Goal: Task Accomplishment & Management: Manage account settings

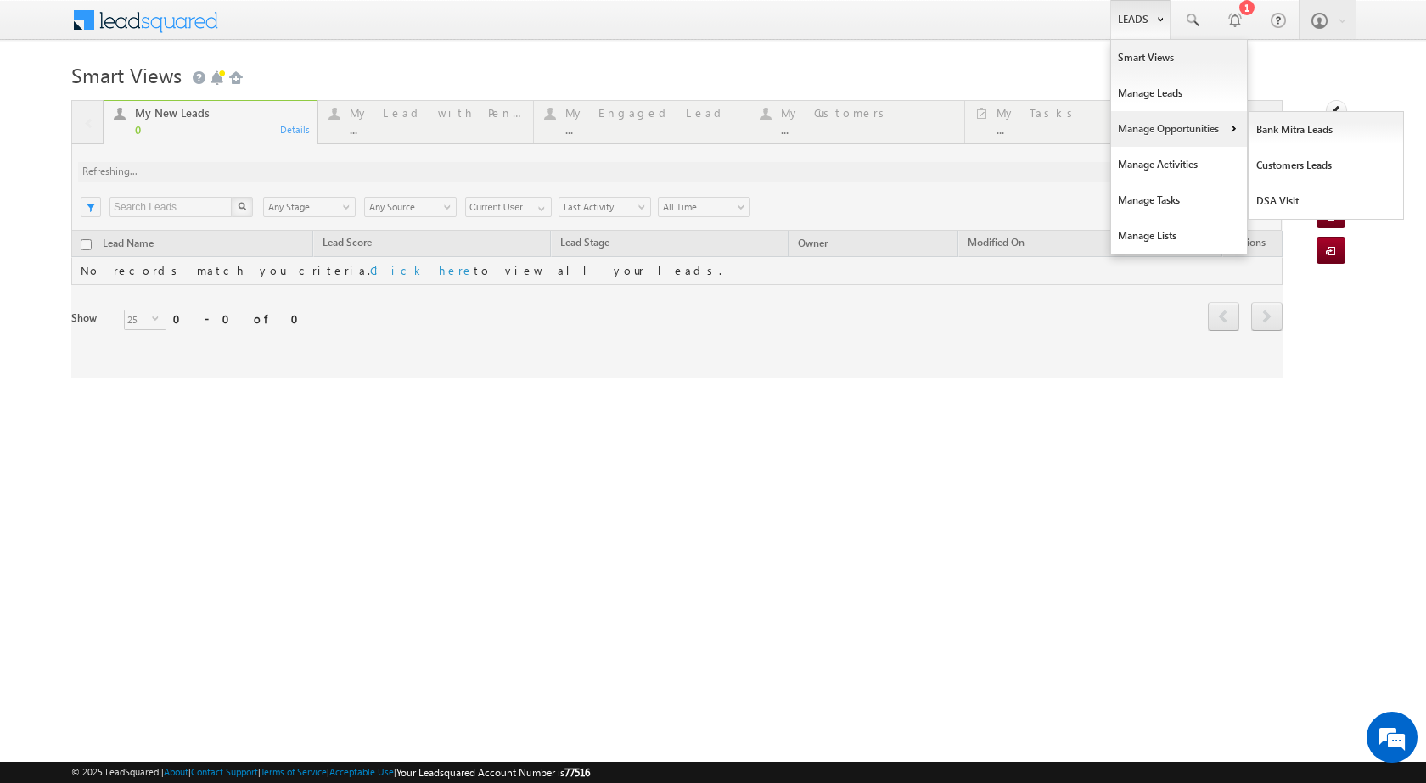
click at [1159, 130] on link "Manage Opportunities" at bounding box center [1179, 129] width 136 height 36
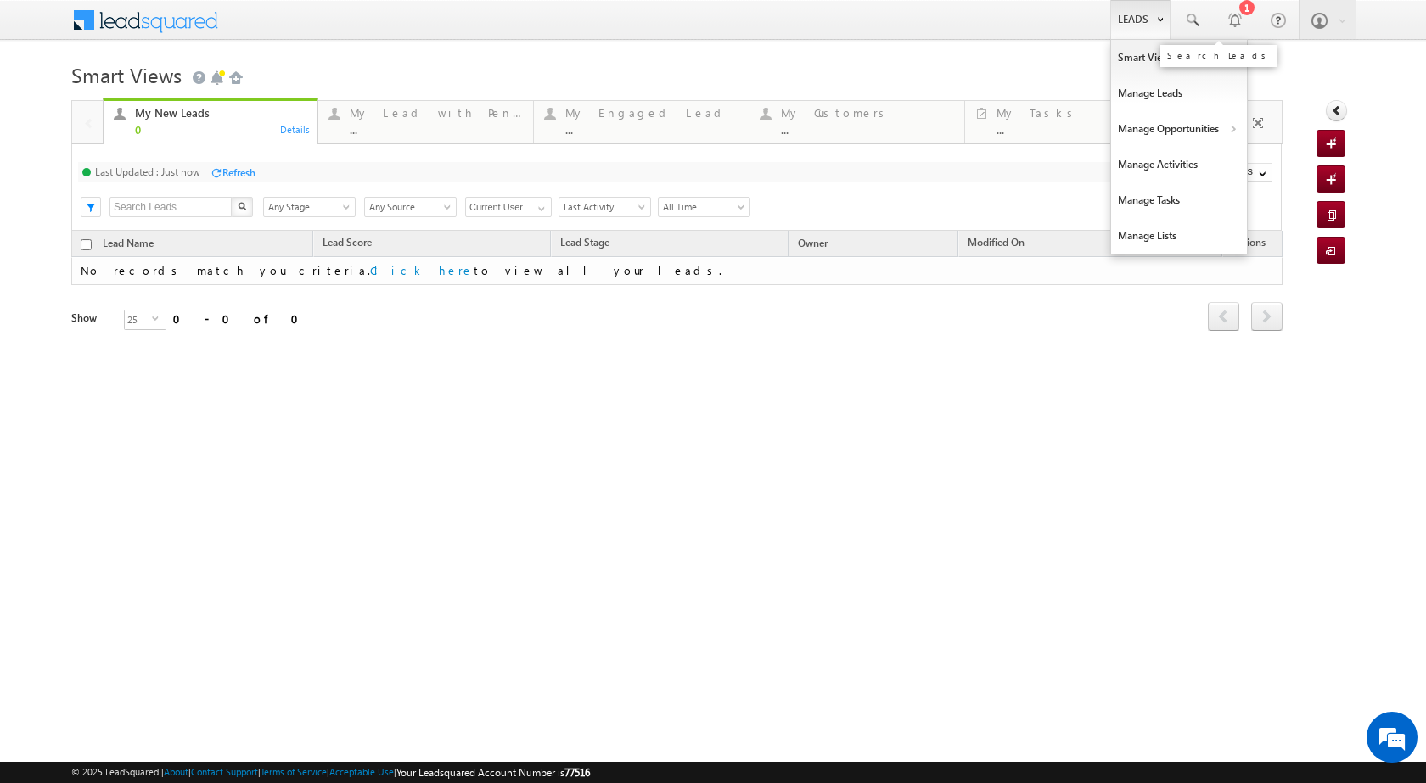
click at [1170, 18] on link "Leads" at bounding box center [1140, 19] width 60 height 39
click at [1221, 130] on link "Manage Opportunities" at bounding box center [1179, 129] width 136 height 36
click at [1269, 160] on link "Customers Leads" at bounding box center [1326, 166] width 155 height 36
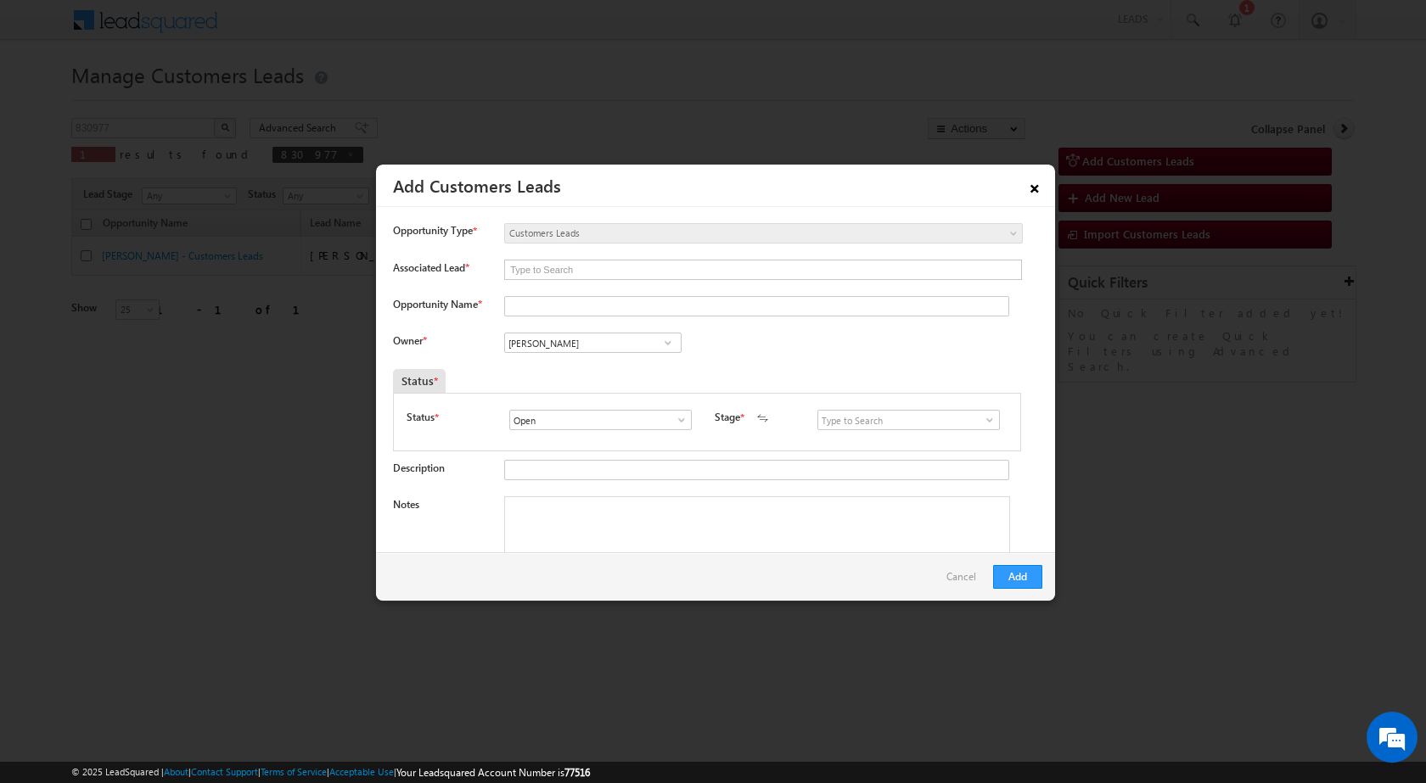
click at [1038, 186] on link "×" at bounding box center [1034, 186] width 29 height 30
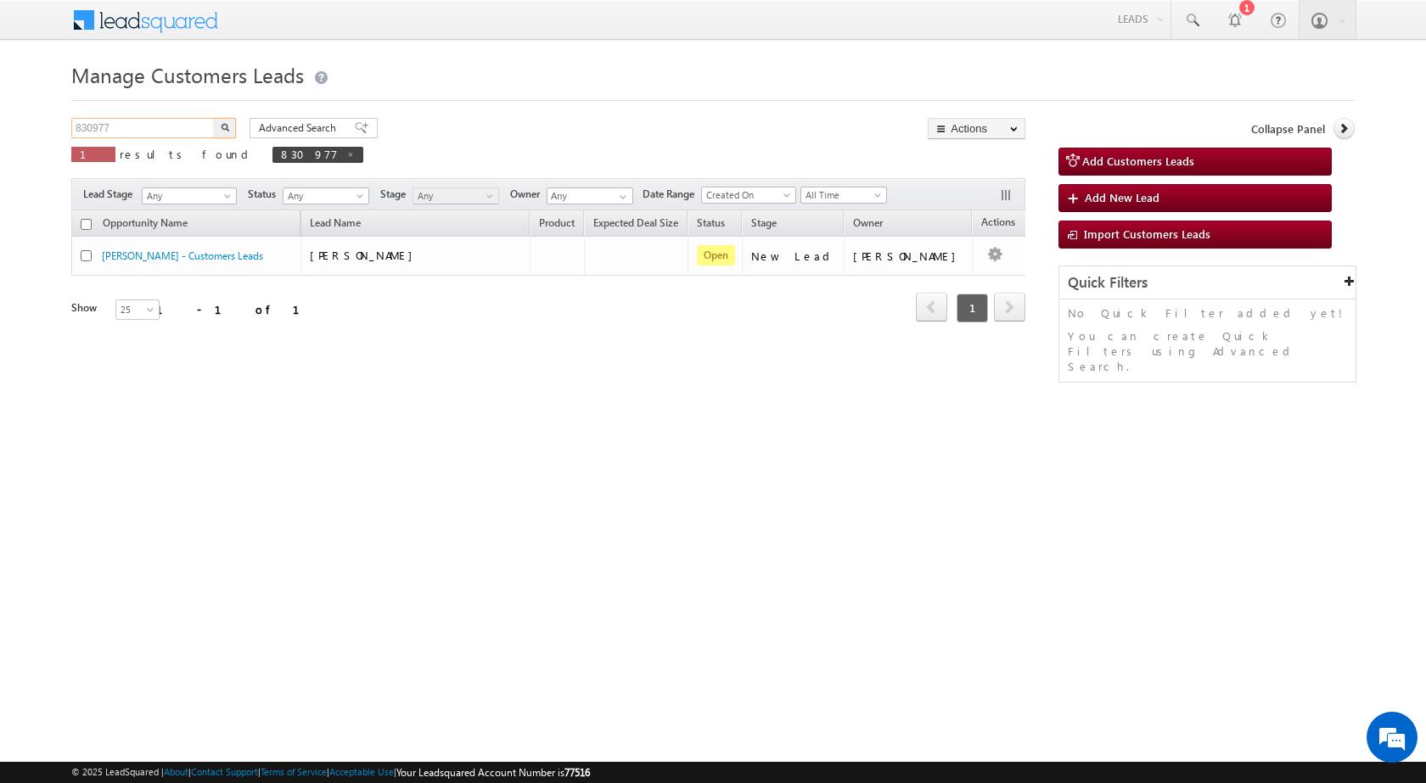
drag, startPoint x: 168, startPoint y: 125, endPoint x: 0, endPoint y: 121, distance: 168.1
click at [0, 121] on body "Menu [PERSON_NAME] sitar a7@ks erve." at bounding box center [713, 240] width 1426 height 481
paste input "05/09-Customer Name is Sahnwaj Customer age is [DEMOGRAPHIC_DATA]"
click at [206, 130] on input "05/09-Customer Name is Sahnwaj Customer age is [DEMOGRAPHIC_DATA]" at bounding box center [143, 128] width 145 height 20
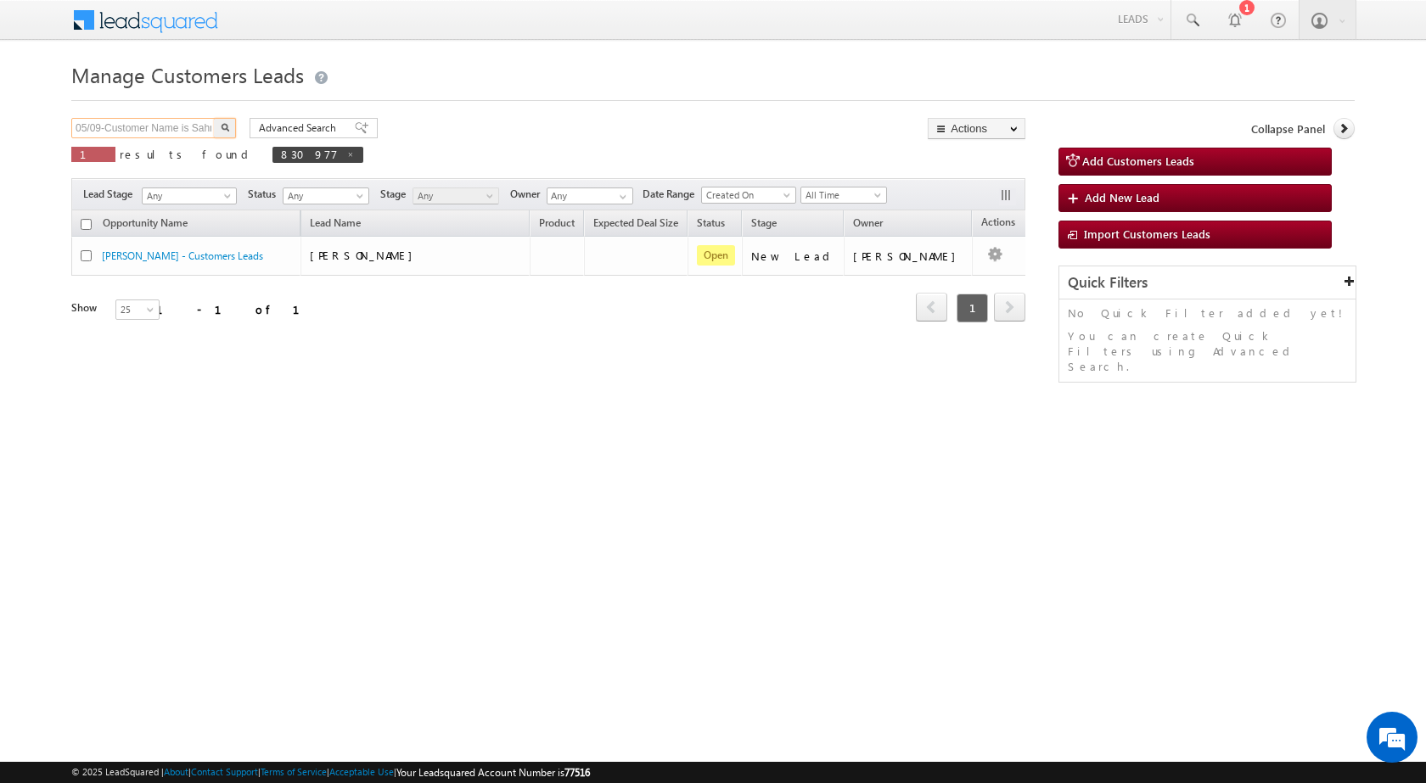
click at [206, 130] on input "05/09-Customer Name is Sahnwaj Customer age is [DEMOGRAPHIC_DATA]" at bounding box center [143, 128] width 145 height 20
paste input "830777"
type input "830777"
click at [226, 132] on button "button" at bounding box center [225, 128] width 22 height 20
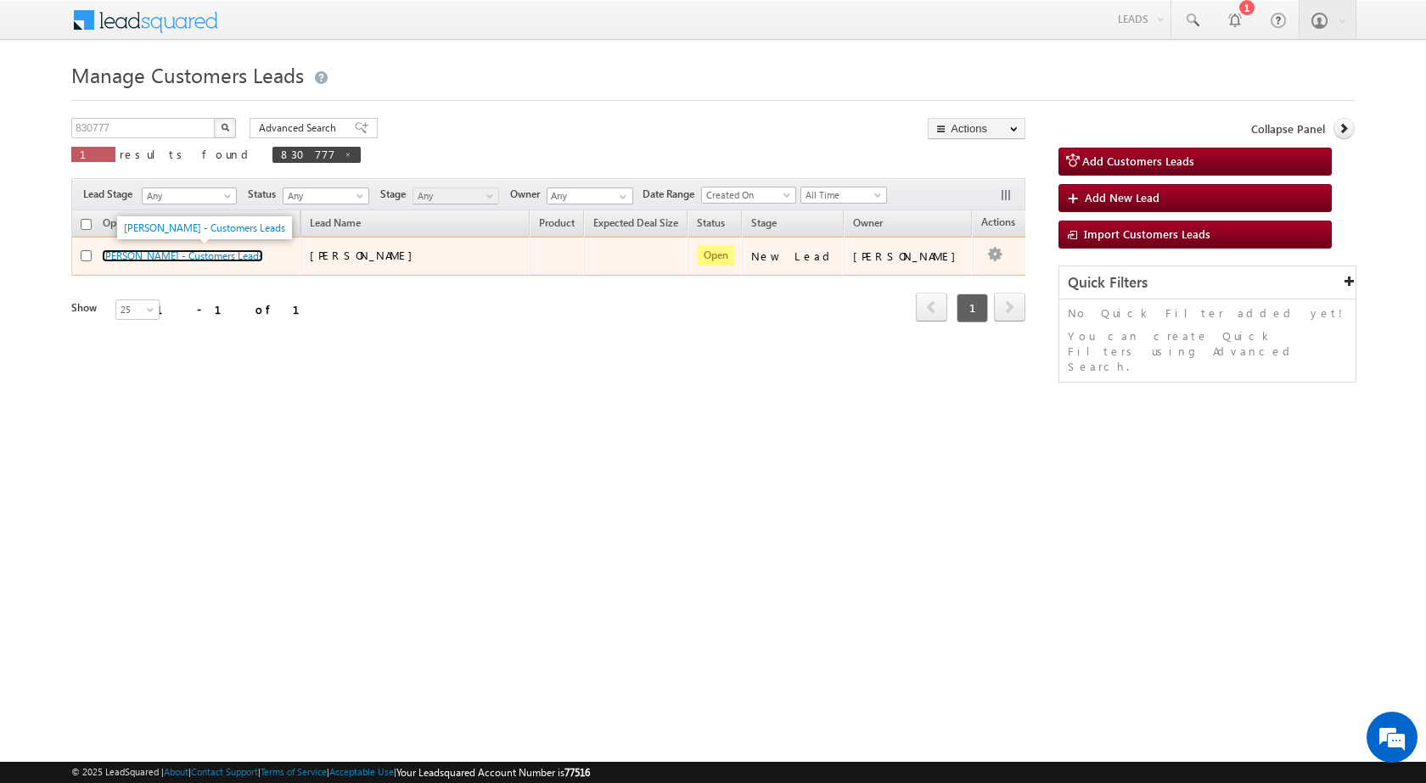
click at [175, 255] on link "[PERSON_NAME] - Customers Leads" at bounding box center [182, 256] width 161 height 13
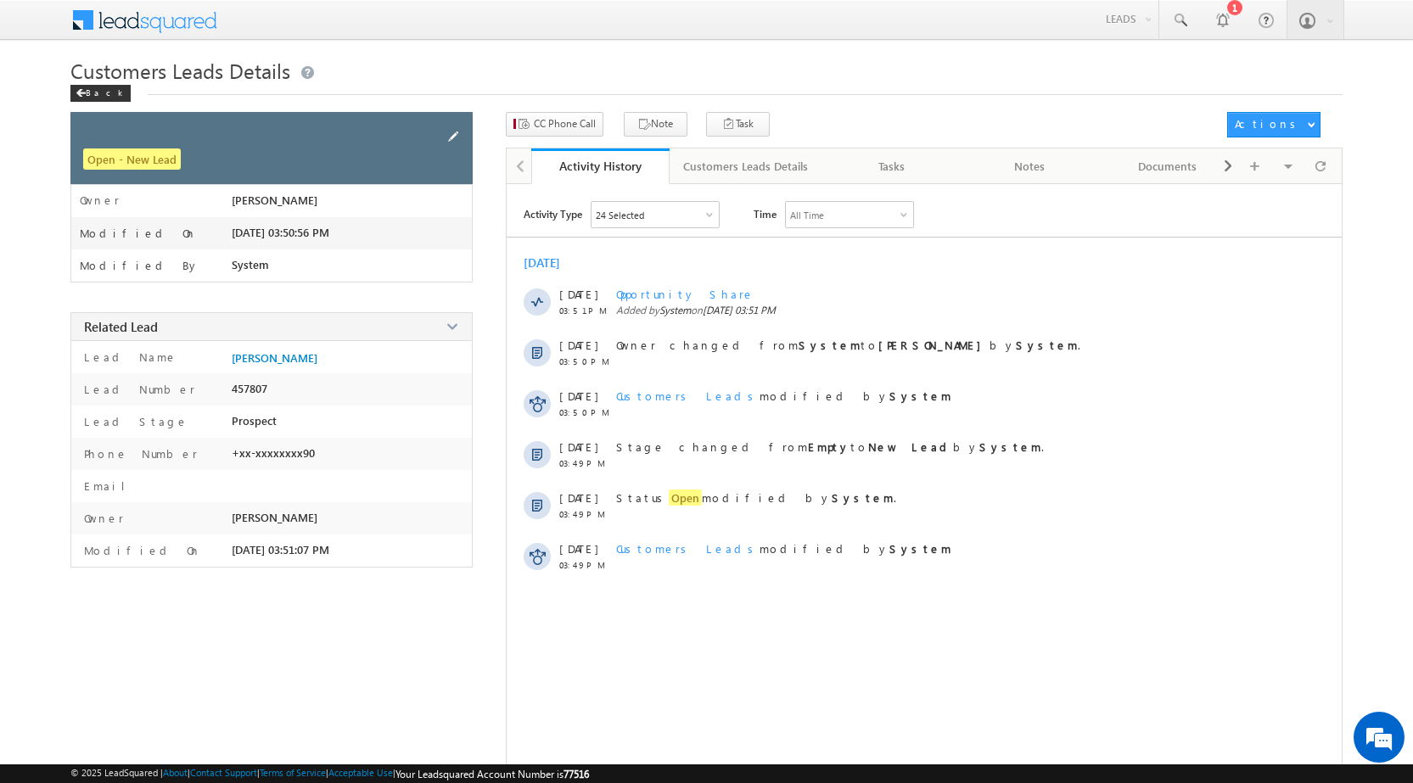
click at [445, 131] on span at bounding box center [453, 136] width 19 height 19
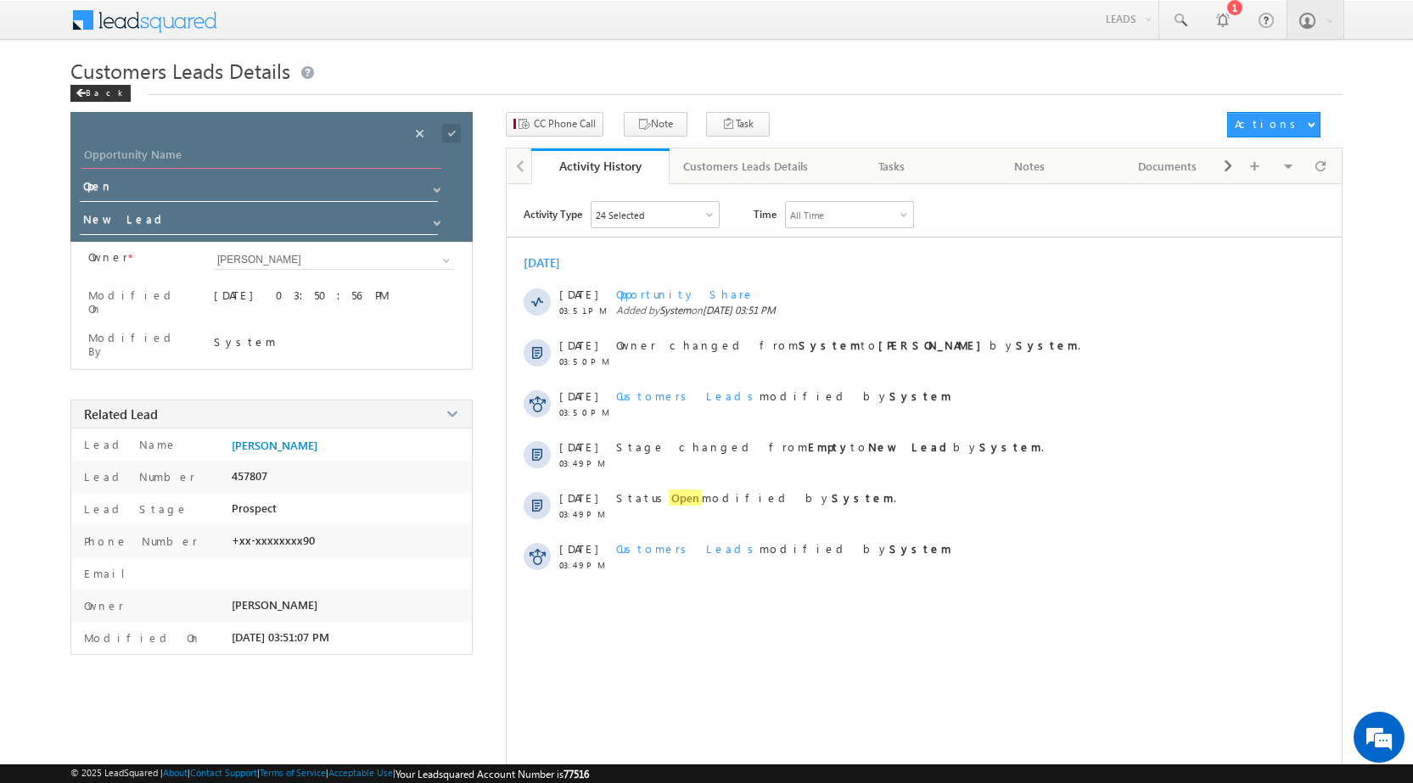
click at [279, 153] on input "Opportunity Name" at bounding box center [261, 157] width 361 height 24
type input "Sahnwaj"
click at [456, 131] on span at bounding box center [451, 133] width 19 height 19
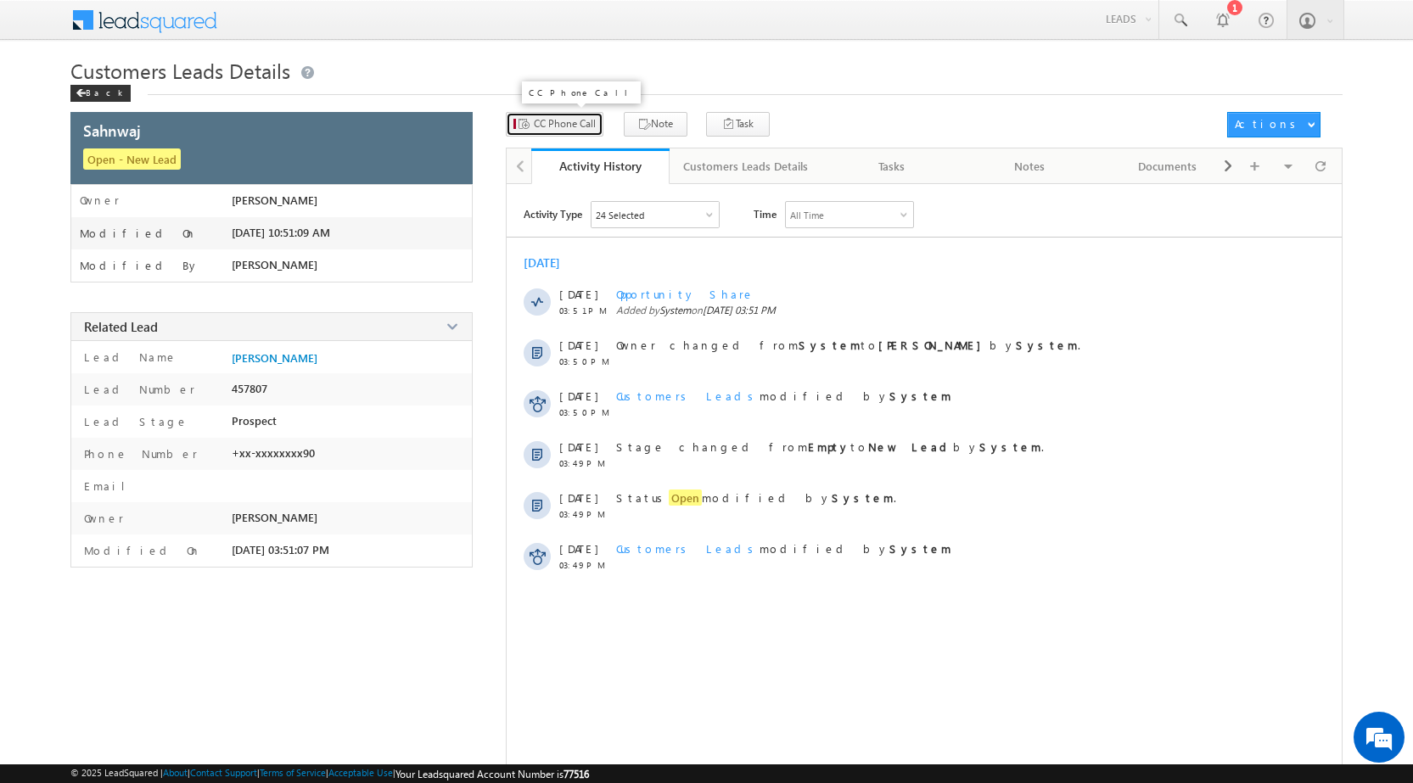
click at [585, 126] on span "CC Phone Call" at bounding box center [565, 123] width 62 height 15
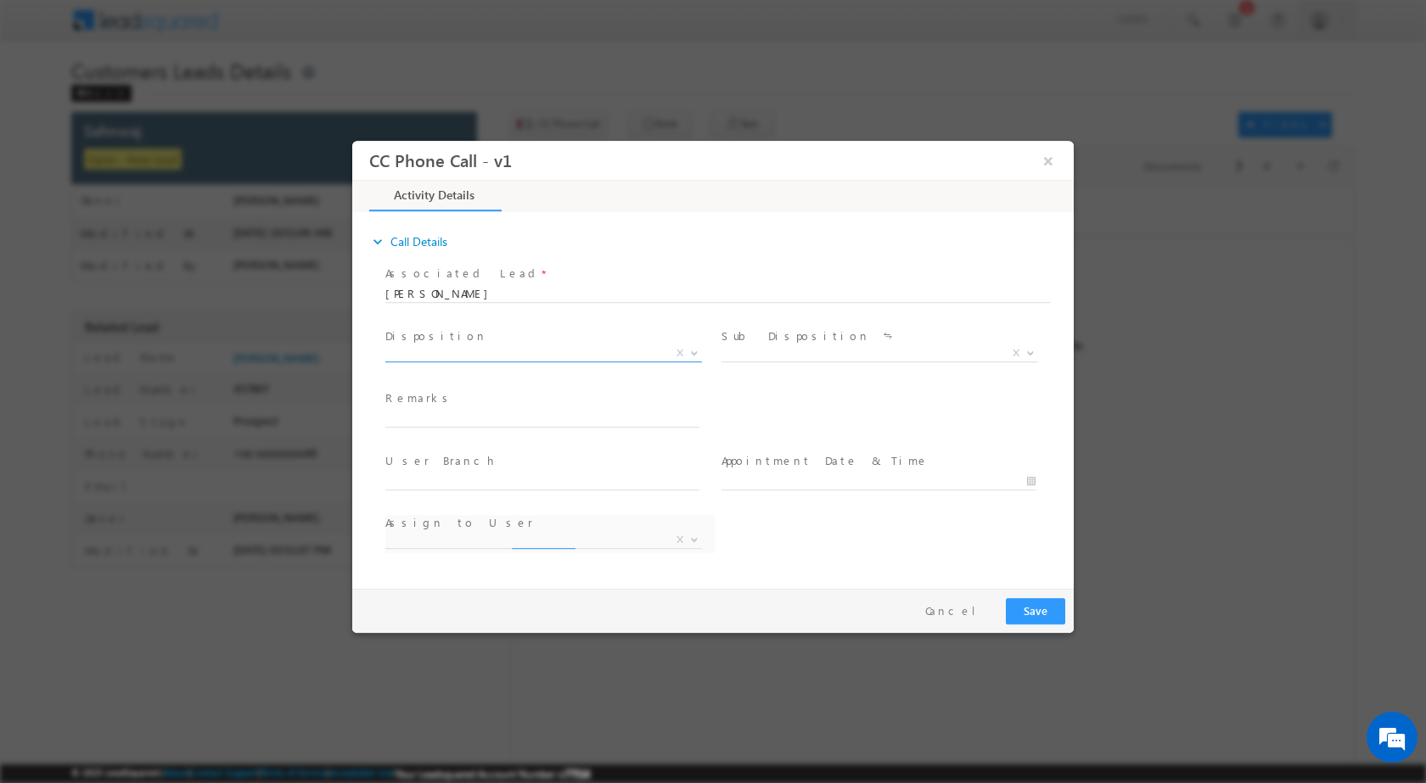
click at [686, 353] on span at bounding box center [692, 352] width 17 height 22
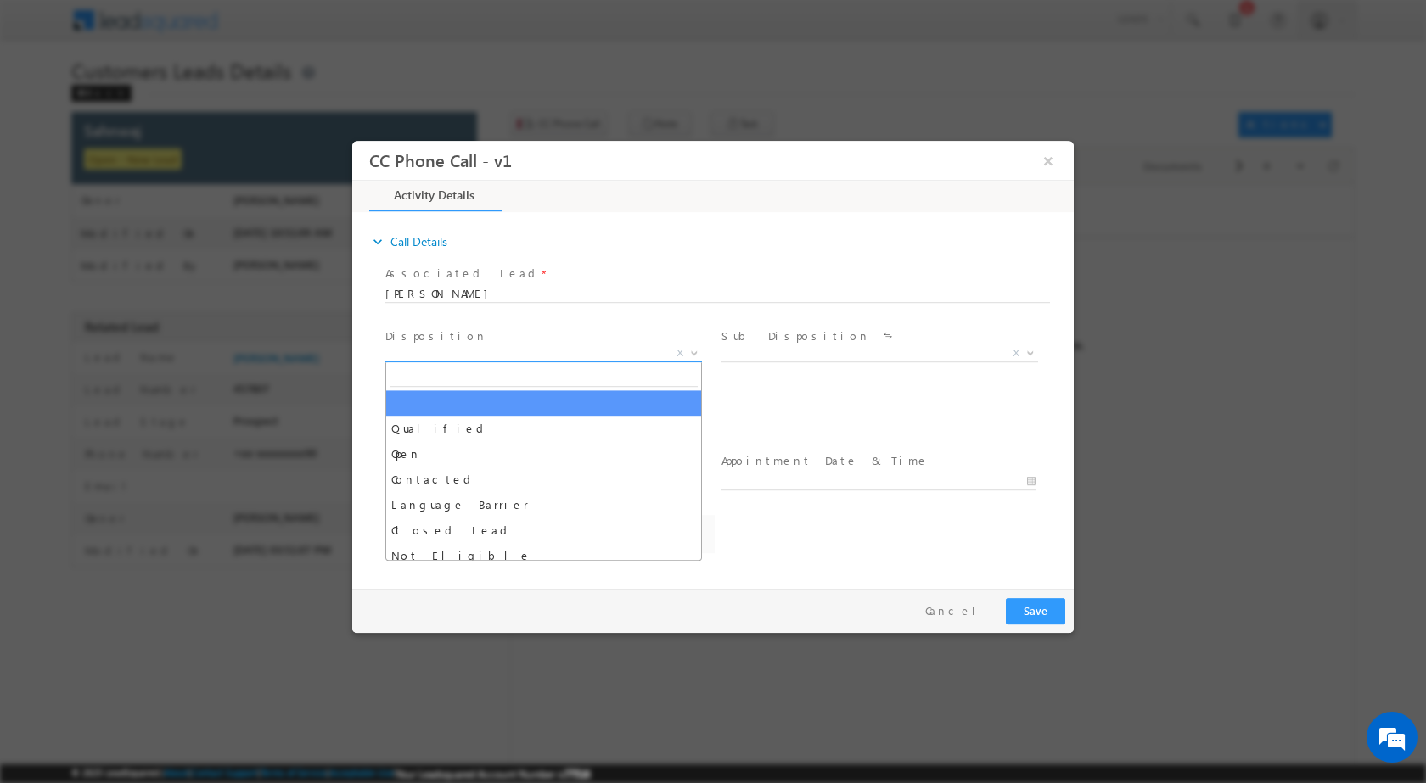
select select "dilip.kumar1@sgrlimited.in"
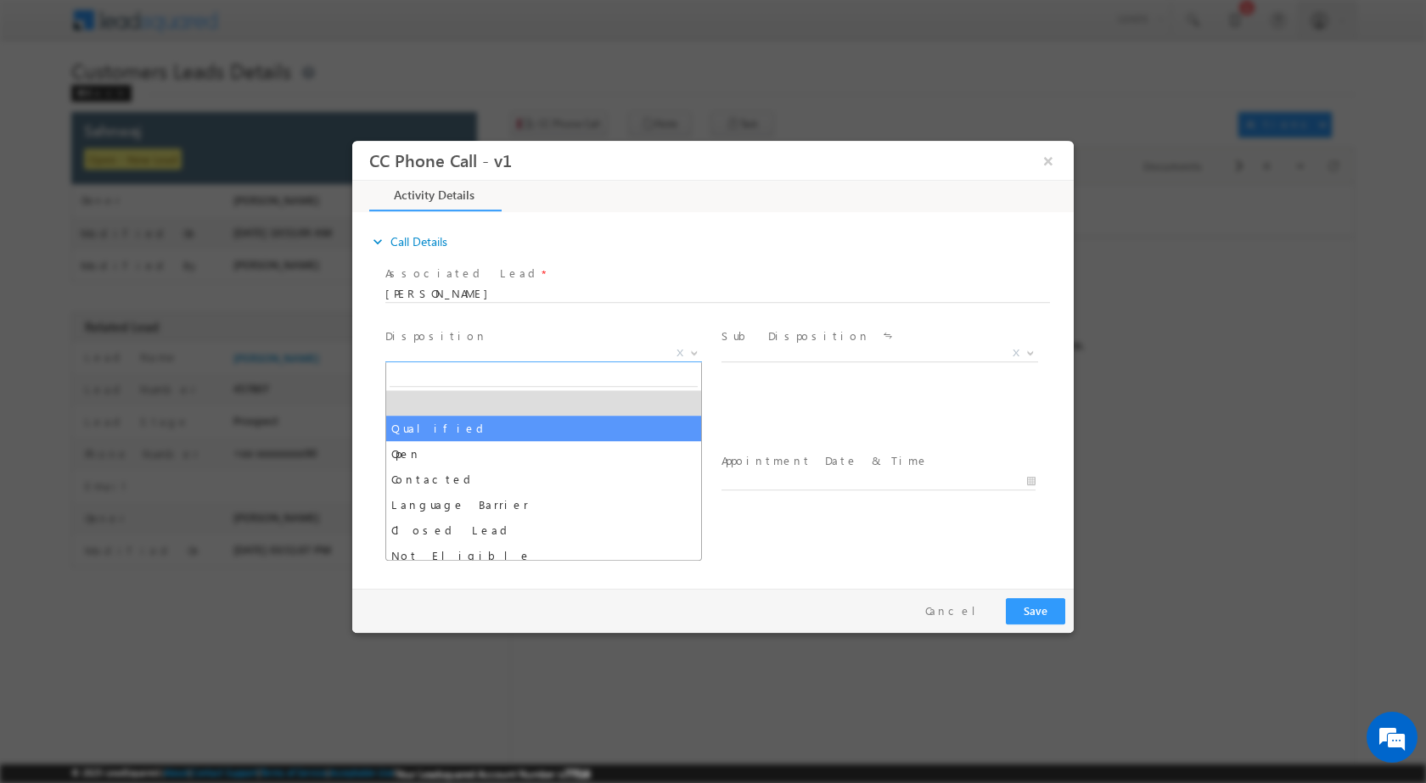
drag, startPoint x: 494, startPoint y: 432, endPoint x: 919, endPoint y: 362, distance: 431.0
select select "Qualified"
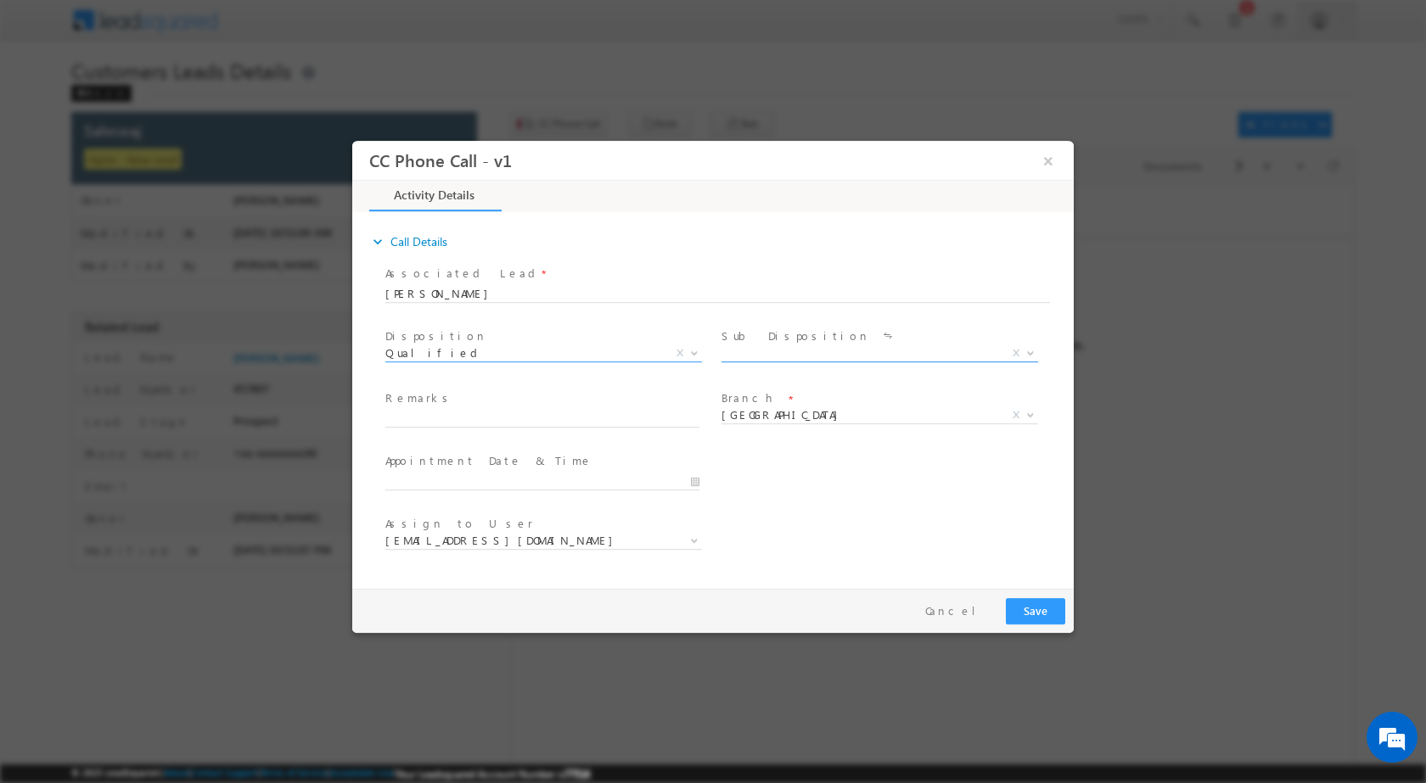
click at [1031, 351] on b at bounding box center [1030, 352] width 10 height 6
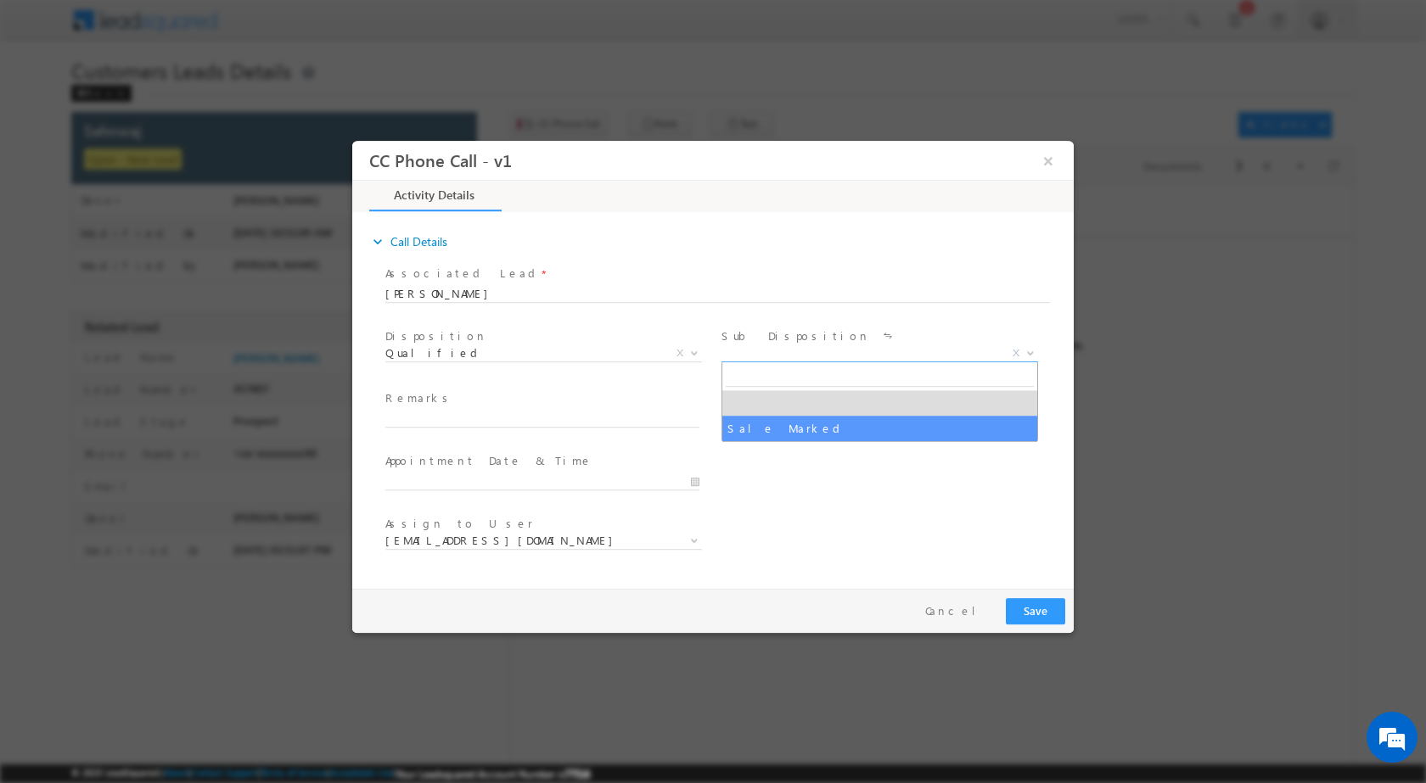
select select "Sale Marked"
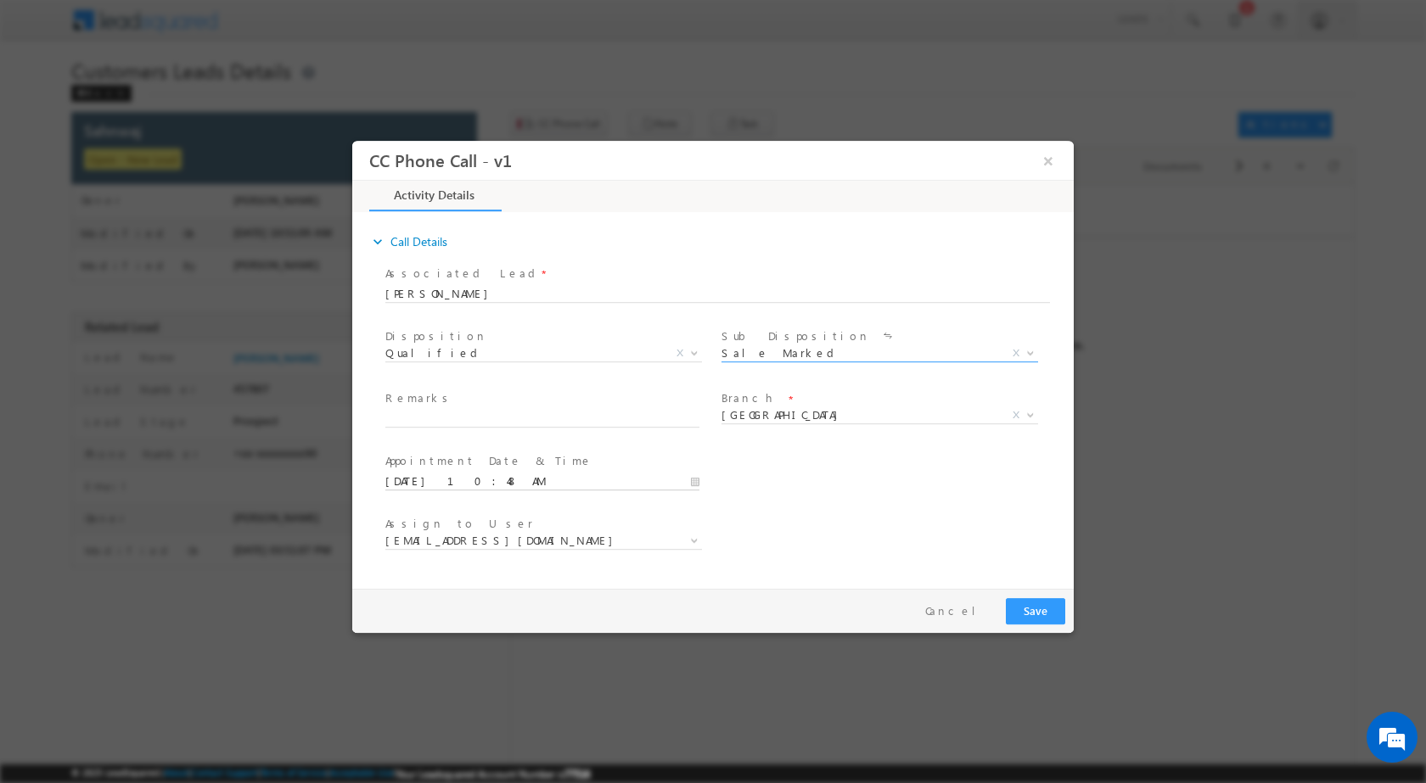
click at [696, 477] on input "09/05/2025 10:48 AM" at bounding box center [542, 481] width 314 height 17
type input "09/08/2025 10:48 AM"
type input "12"
type input "09/08/2025 12:48 AM"
click at [492, 452] on div "48" at bounding box center [494, 458] width 70 height 25
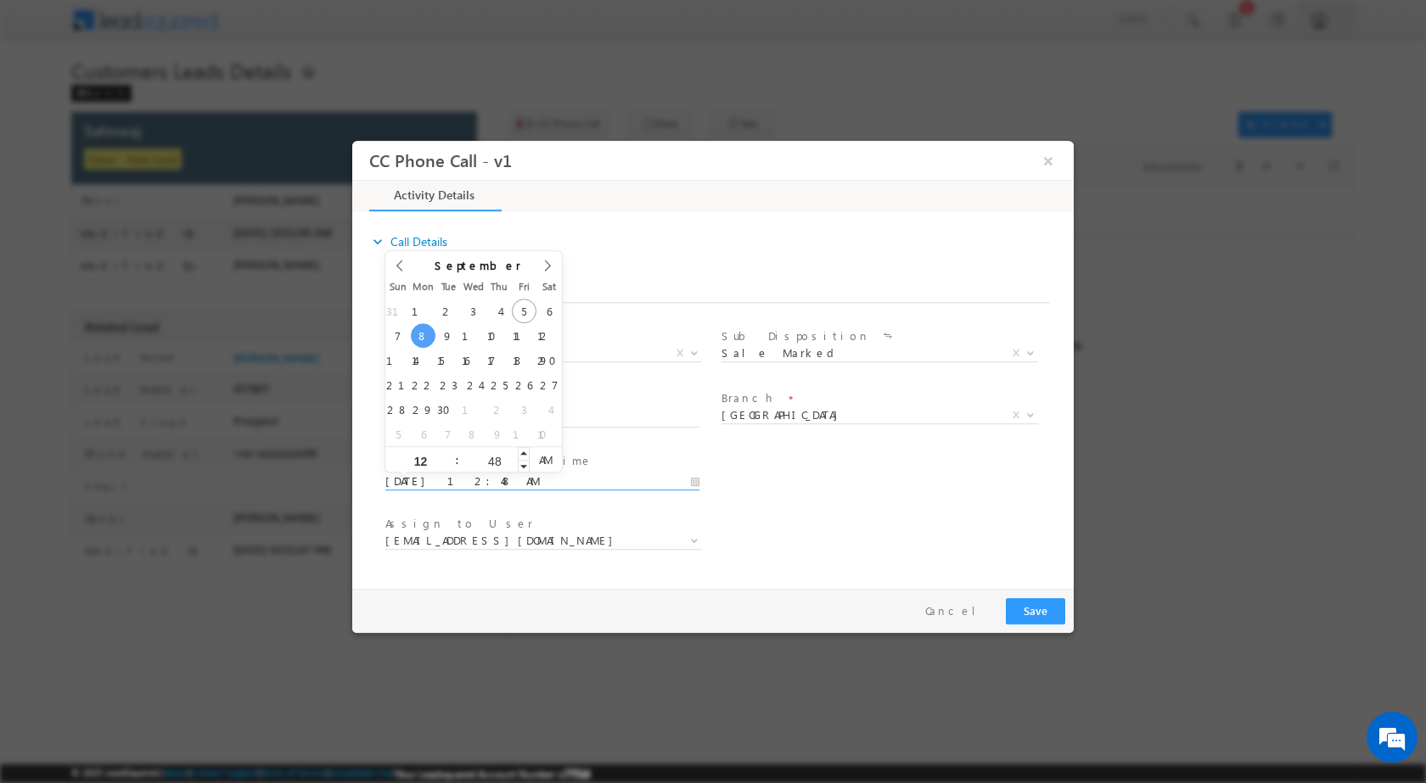
click at [491, 458] on input "48" at bounding box center [494, 460] width 70 height 11
type input "00"
type input "09/08/2025 12:00 PM"
click at [546, 460] on span "PM" at bounding box center [545, 458] width 31 height 25
click at [822, 484] on div "User Branch * Appointment Date & Time * 09/08/2025 12:00 PM" at bounding box center [728, 479] width 692 height 63
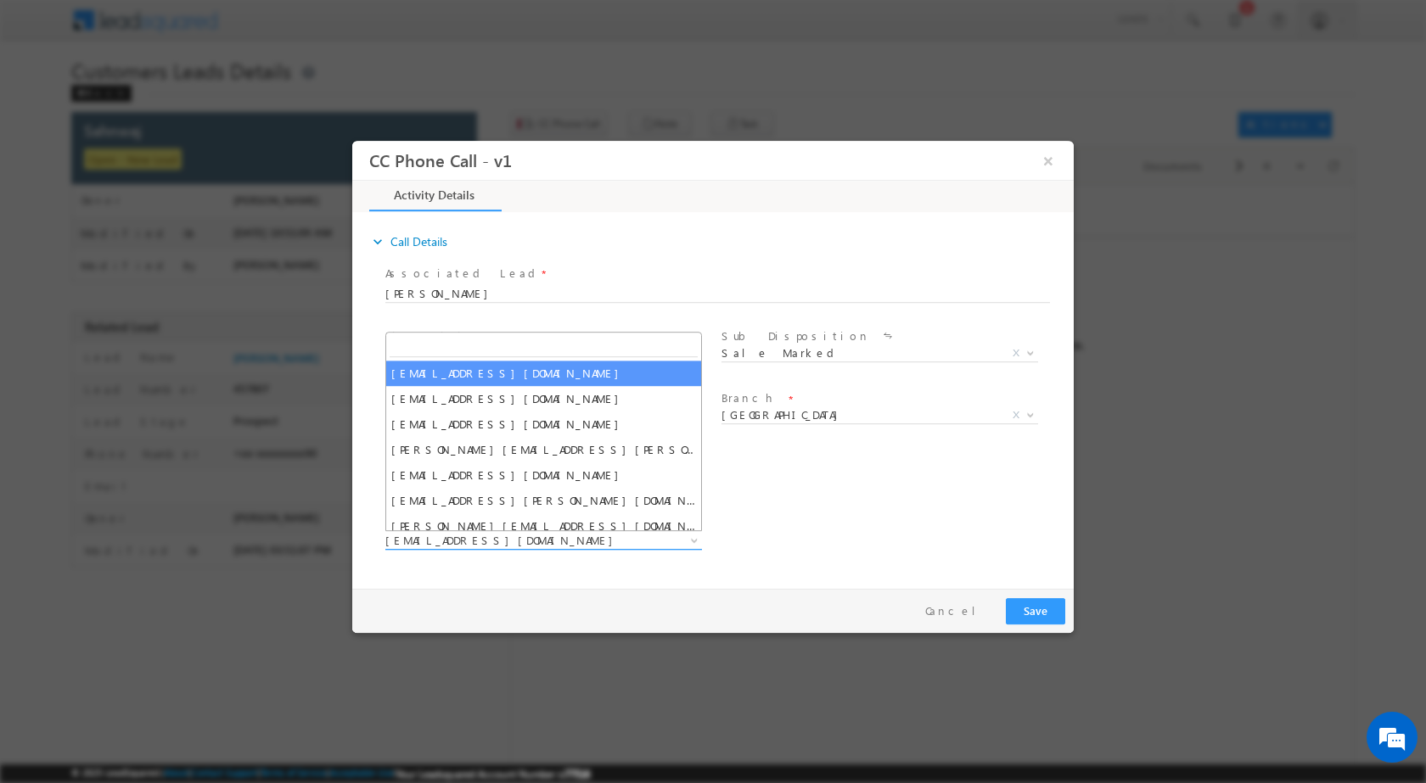
click at [682, 535] on span "dilip.kumar1@sgrlimited.in" at bounding box center [543, 540] width 317 height 17
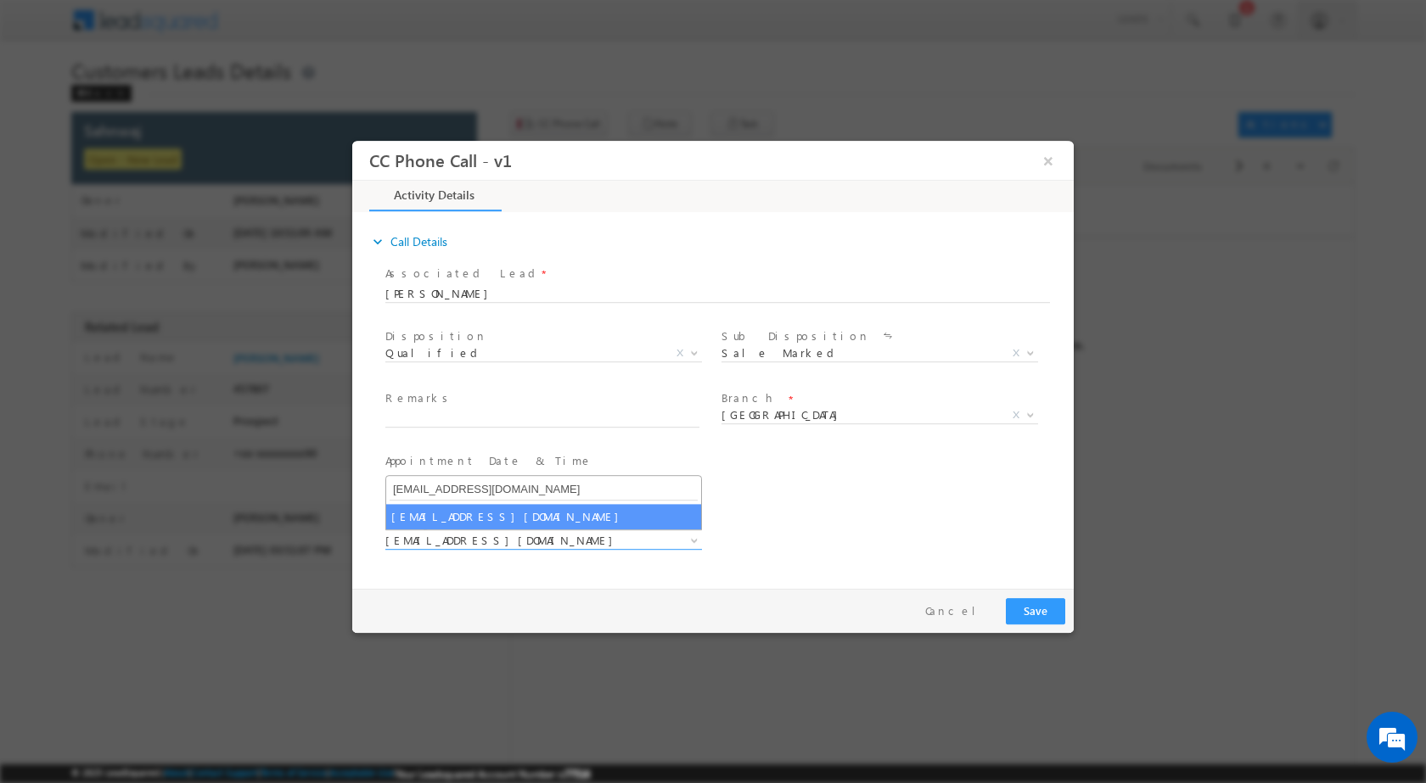
type input "rahul.kumar1@sgrlimited.in"
select select "rahul.kumar1@sgrlimited.in"
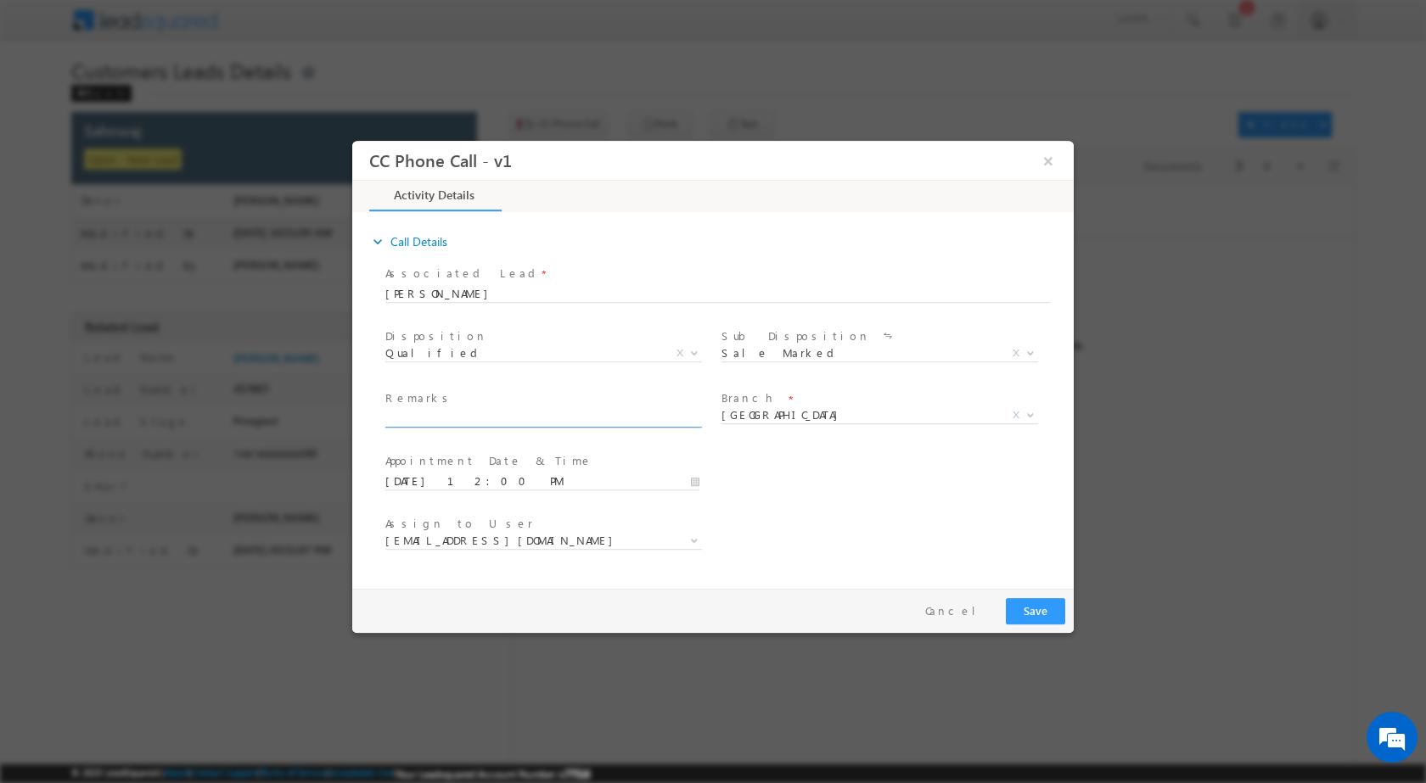
click at [503, 420] on input "text" at bounding box center [542, 418] width 314 height 17
paste input "05/09-Customer Name is Sahnwaj Customer age is 50 yrs loan type is Home Purchas…"
type input "05/09-Customer Name is Sahnwaj Customer age is 50 yrs loan type is Home Purchas…"
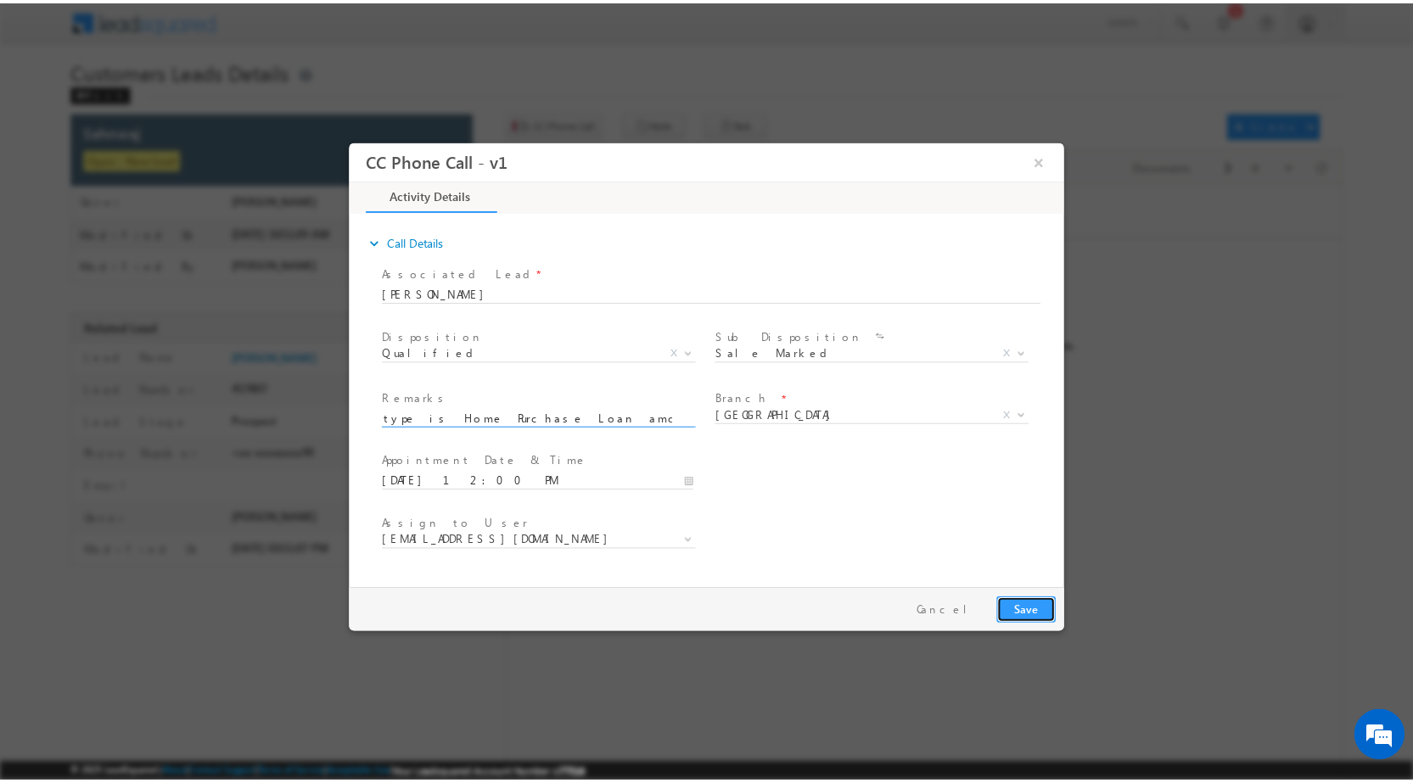
scroll to position [0, 0]
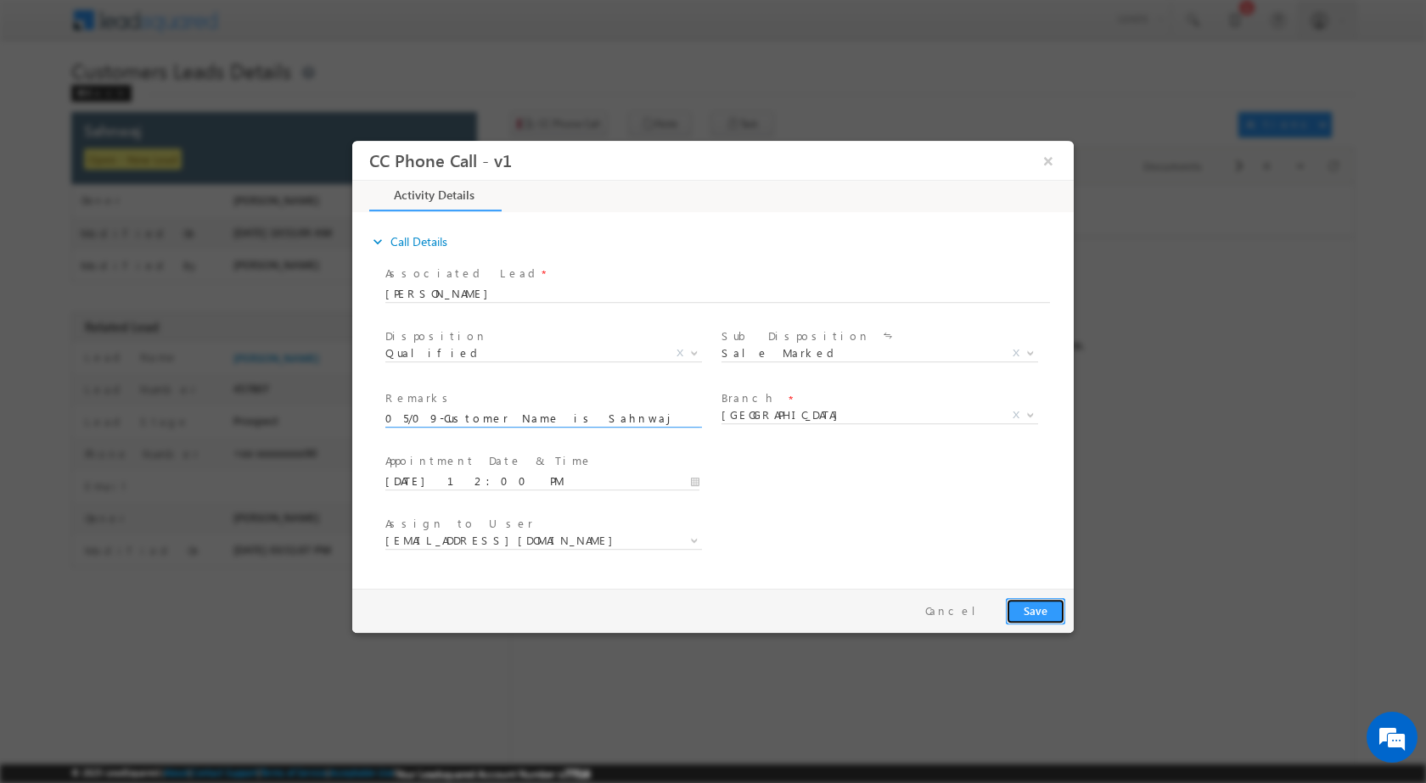
click at [1030, 620] on button "Save" at bounding box center [1035, 611] width 59 height 26
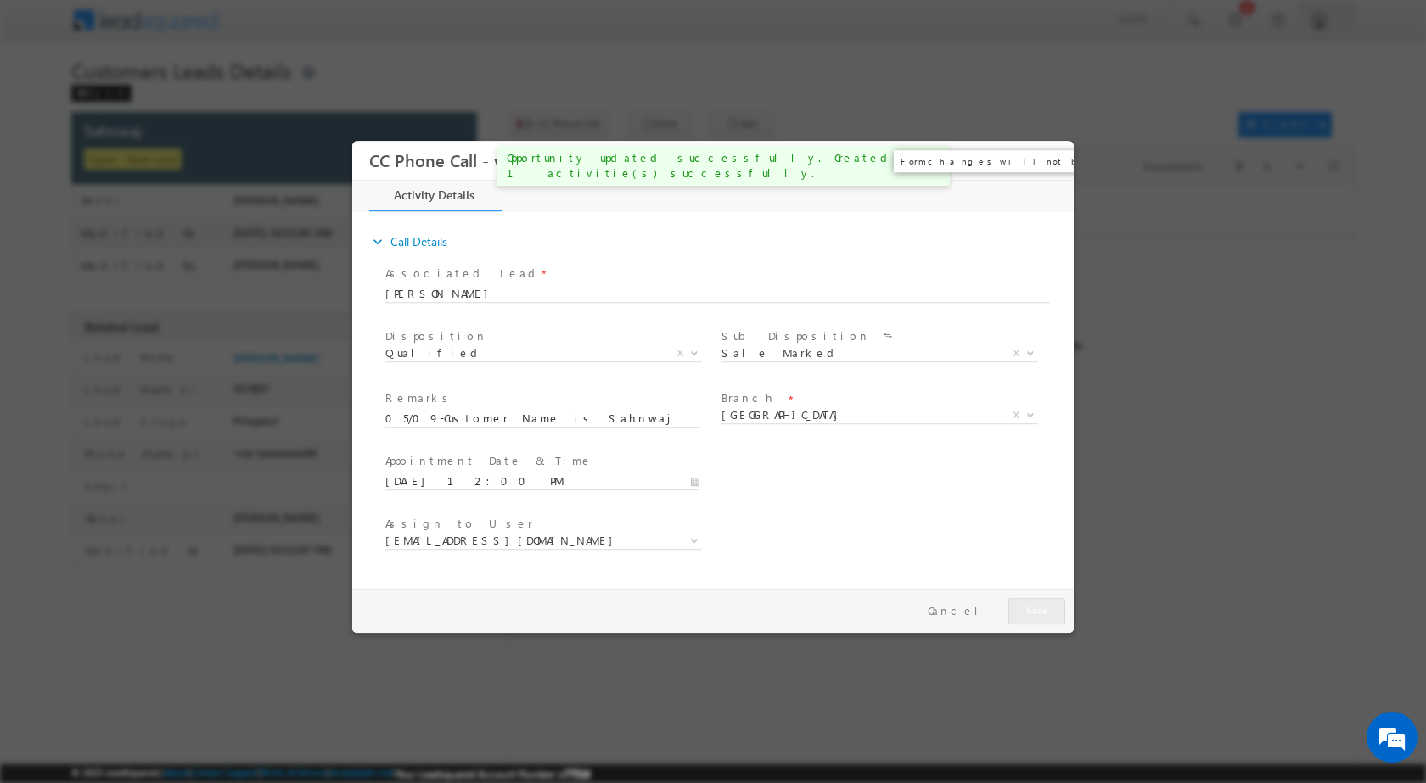
click at [1052, 164] on button "×" at bounding box center [1048, 159] width 29 height 31
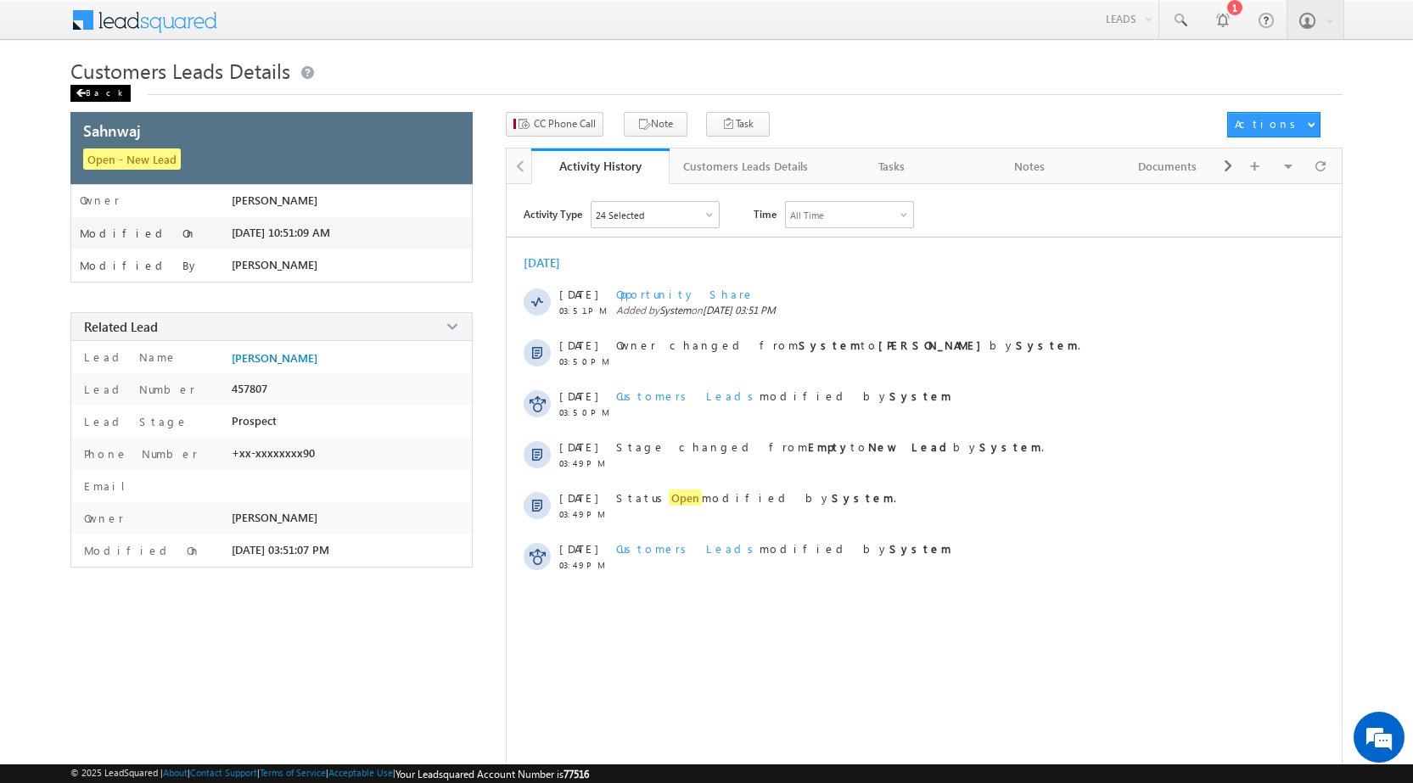
click at [108, 91] on div "Back" at bounding box center [100, 93] width 60 height 17
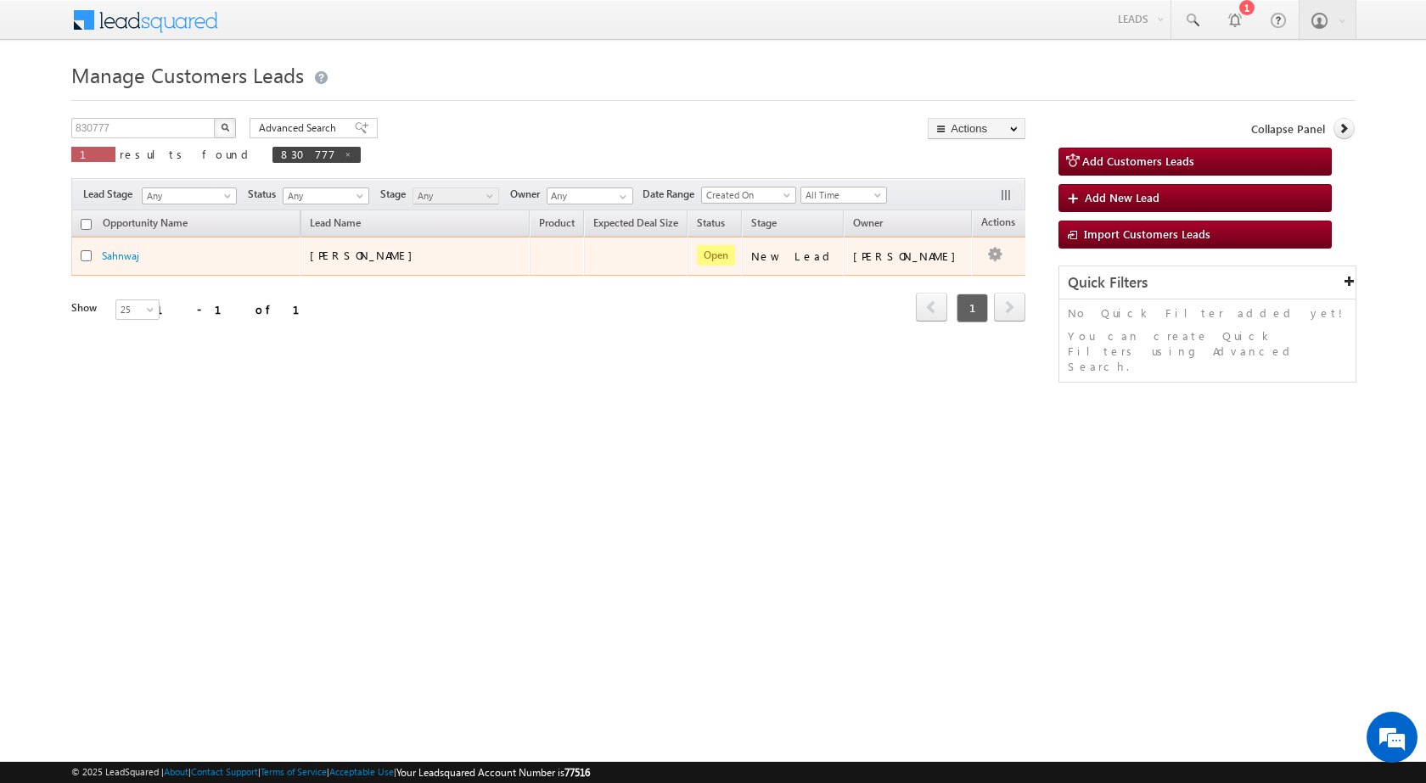
click at [979, 255] on td "Edit Change Owner Change Stage Add Activity Add Task Delete" at bounding box center [1007, 256] width 70 height 39
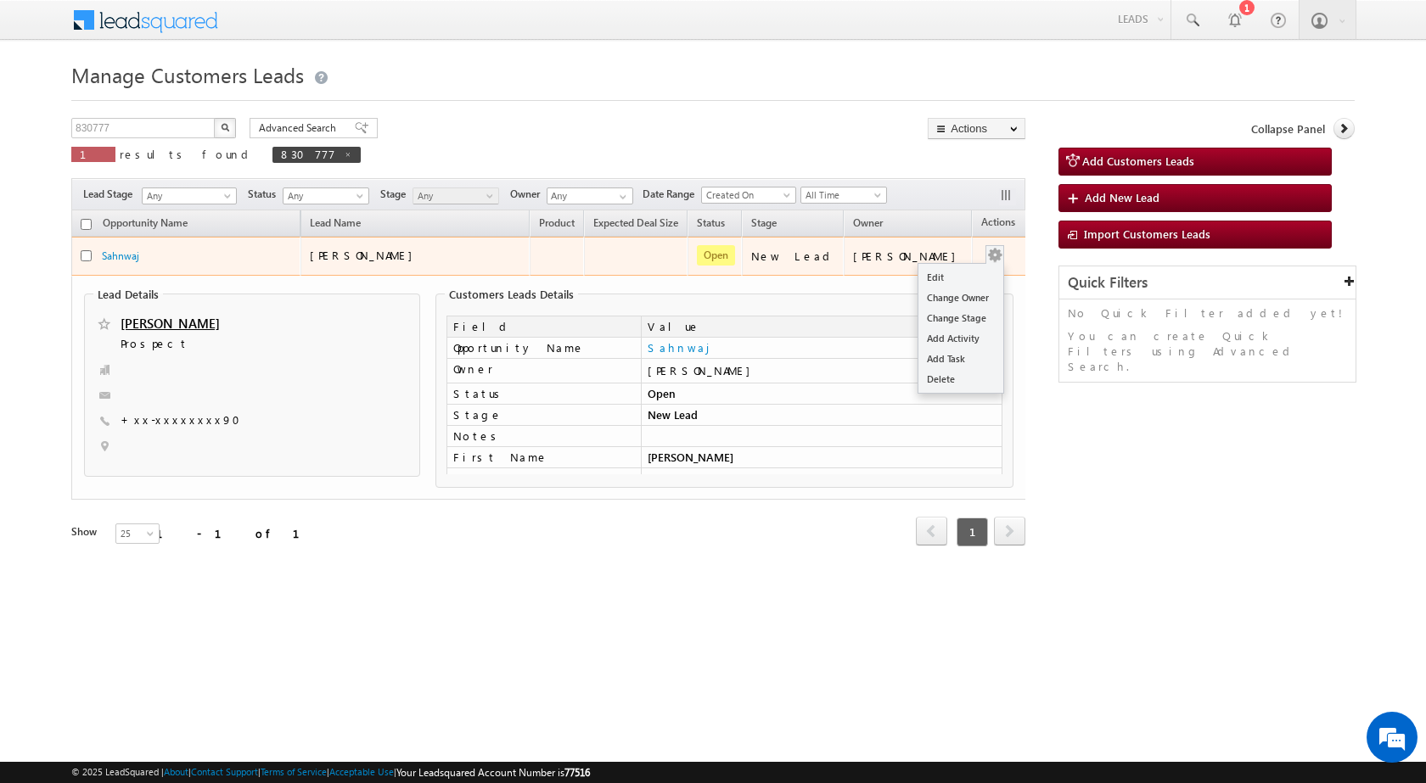
click at [981, 261] on div "Edit Change Owner Change Stage Add Activity Add Task Delete" at bounding box center [994, 256] width 27 height 22
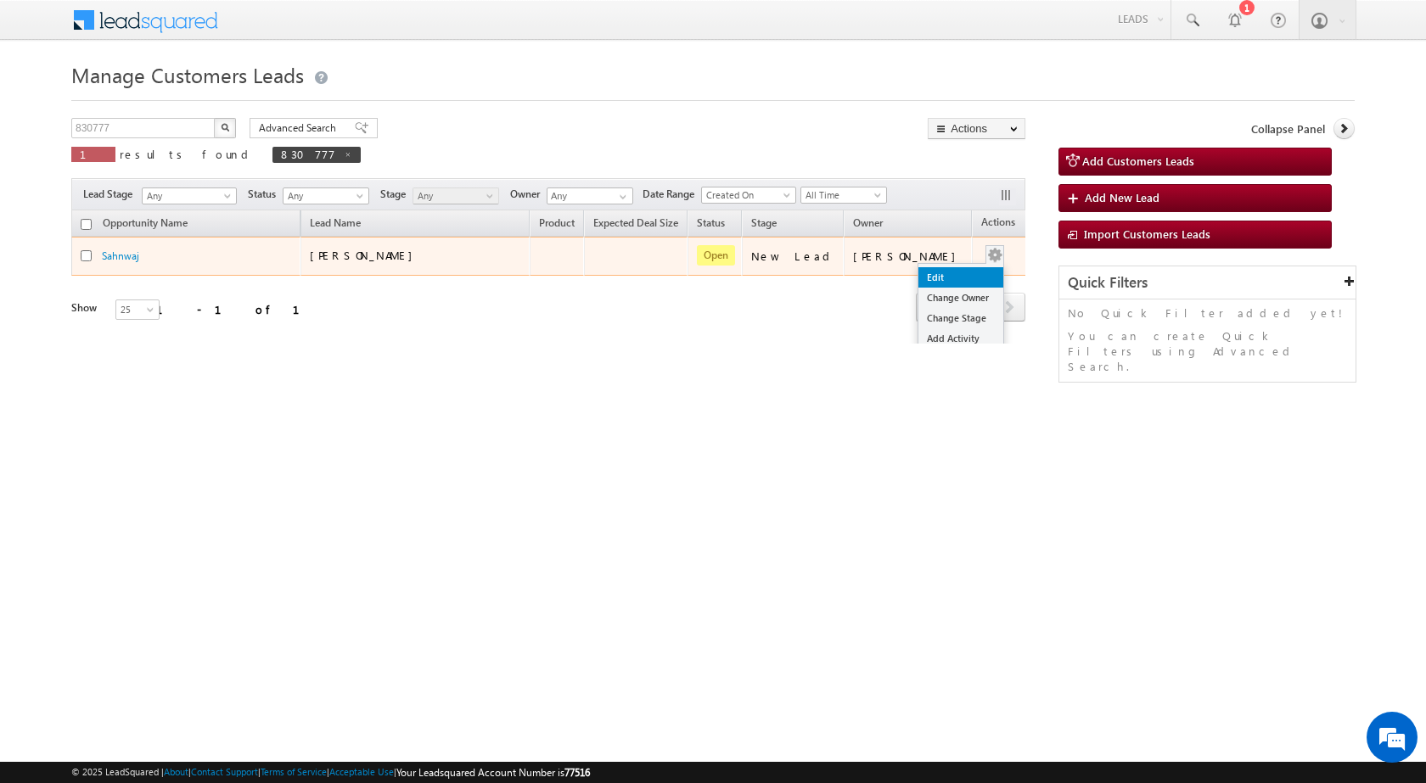
click at [929, 283] on link "Edit" at bounding box center [960, 277] width 85 height 20
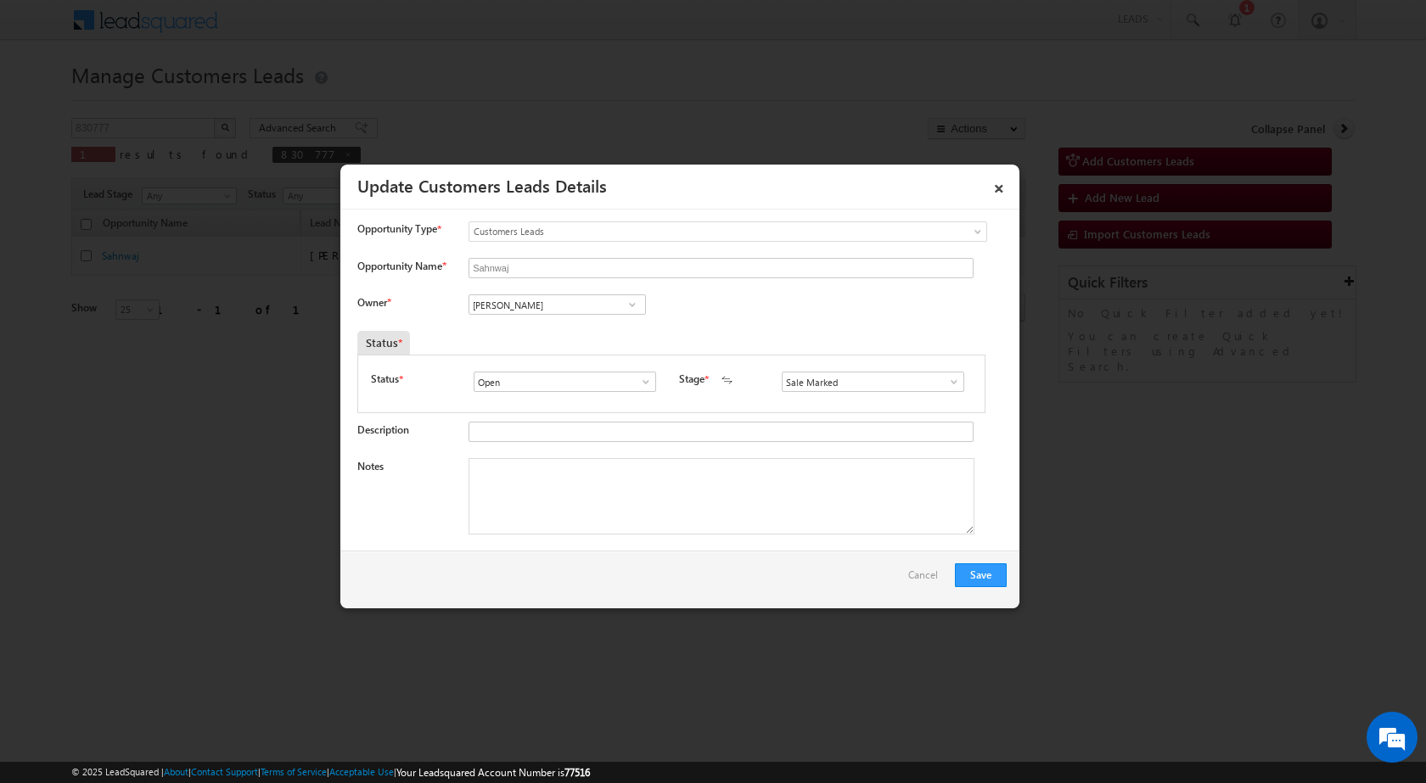
click at [689, 496] on textarea "Notes" at bounding box center [722, 496] width 506 height 76
paste textarea "05/09-Customer Name is Sahnwaj Customer age is 50 yrs loan type is Home Purchas…"
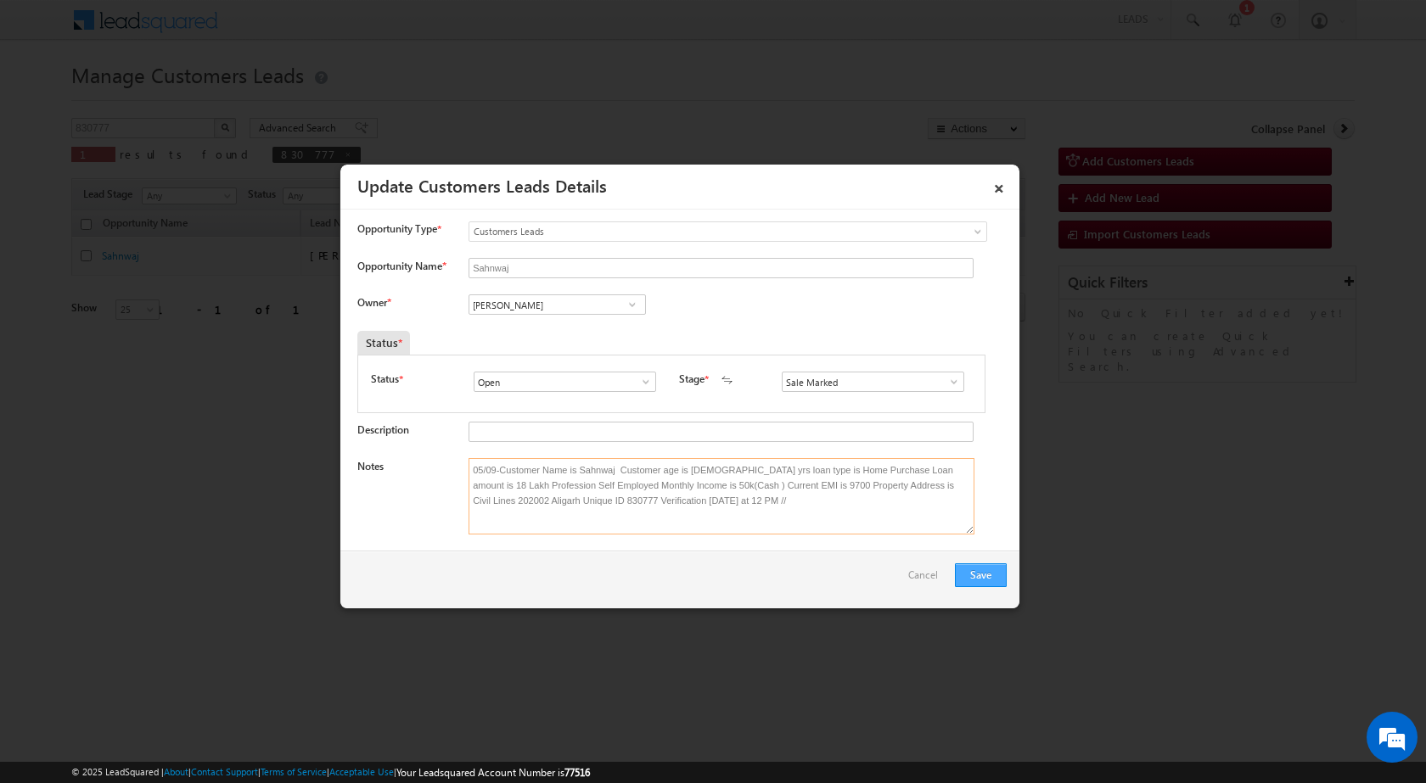
type textarea "05/09-Customer Name is Sahnwaj Customer age is 50 yrs loan type is Home Purchas…"
click at [980, 579] on button "Save" at bounding box center [981, 576] width 52 height 24
